Goal: Task Accomplishment & Management: Use online tool/utility

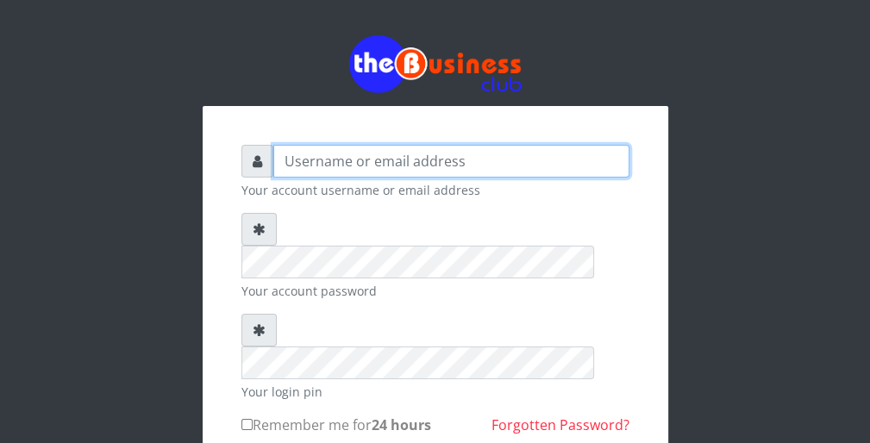
type input "wergbac8"
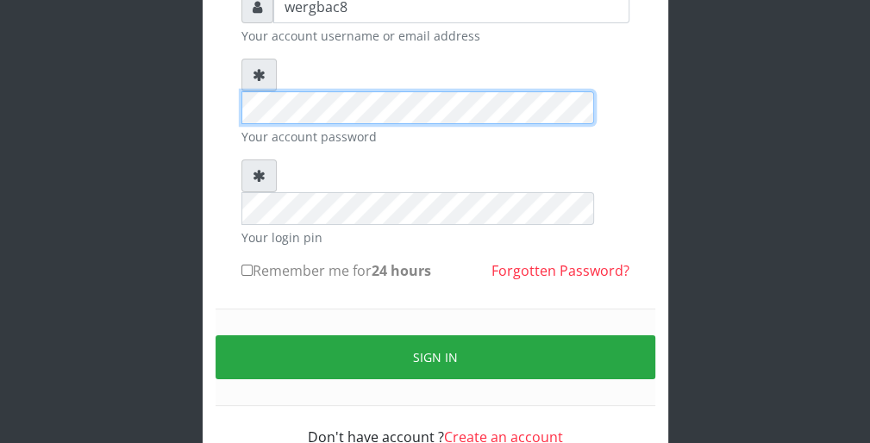
scroll to position [159, 0]
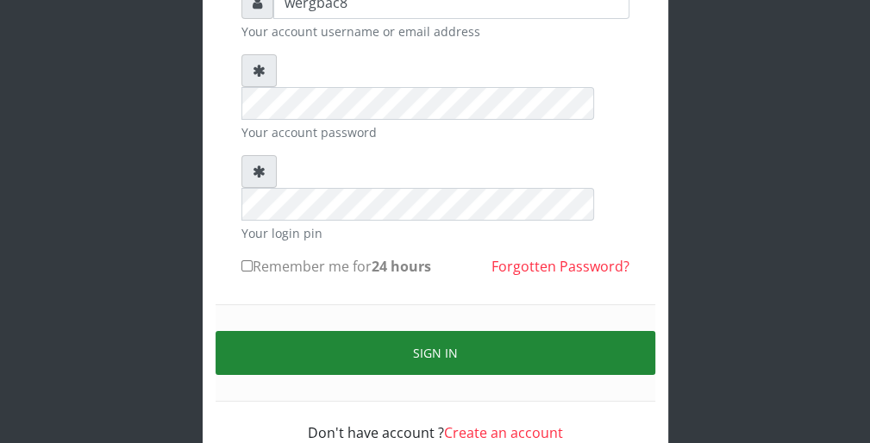
click at [540, 331] on button "Sign in" at bounding box center [436, 353] width 440 height 44
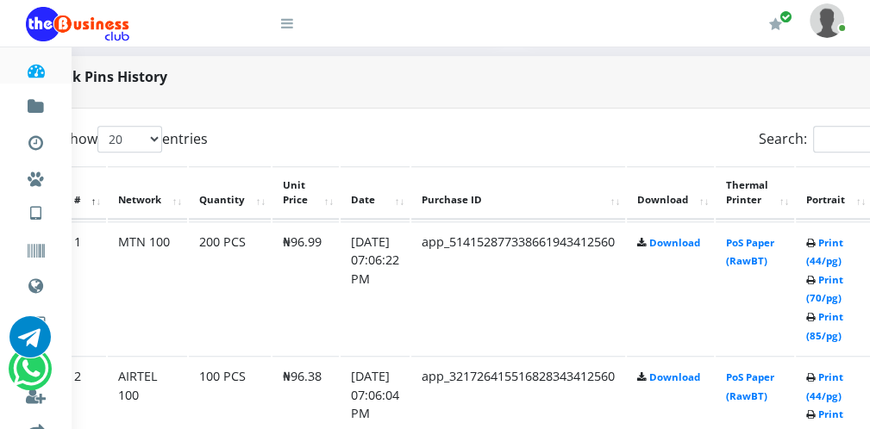
scroll to position [828, 69]
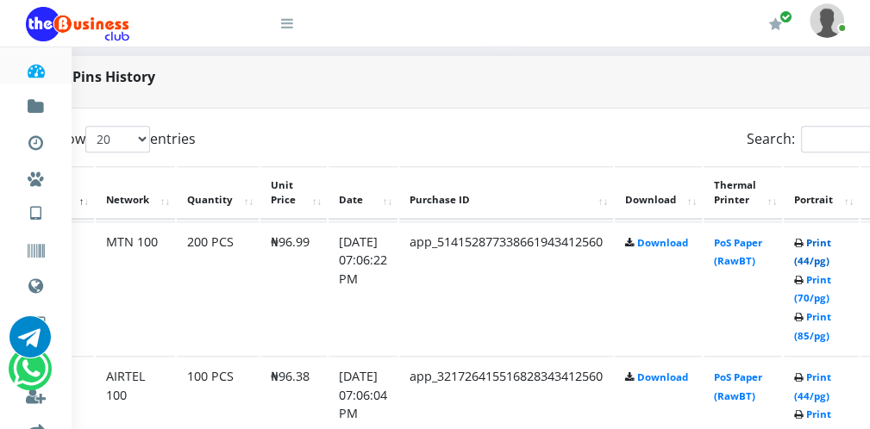
click at [828, 259] on link "Print (44/pg)" at bounding box center [812, 252] width 37 height 32
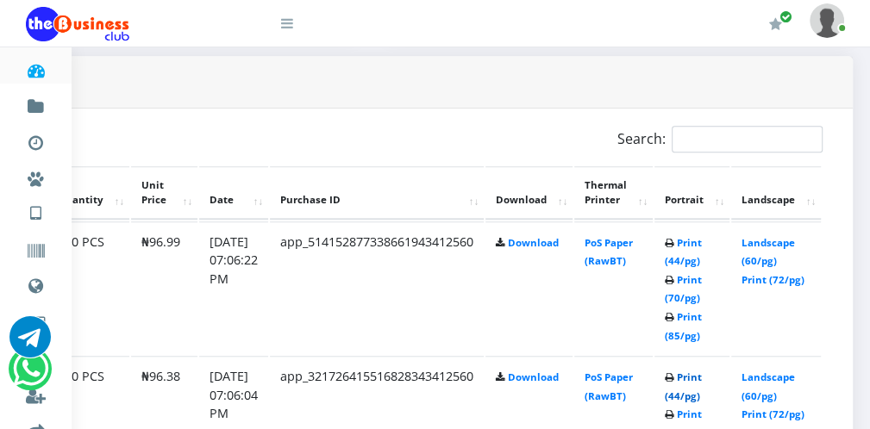
click at [685, 394] on link "Print (44/pg)" at bounding box center [683, 387] width 37 height 32
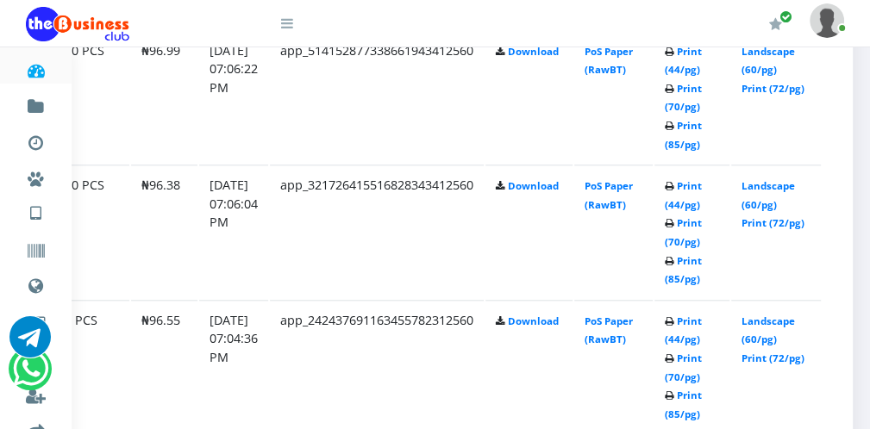
scroll to position [1034, 203]
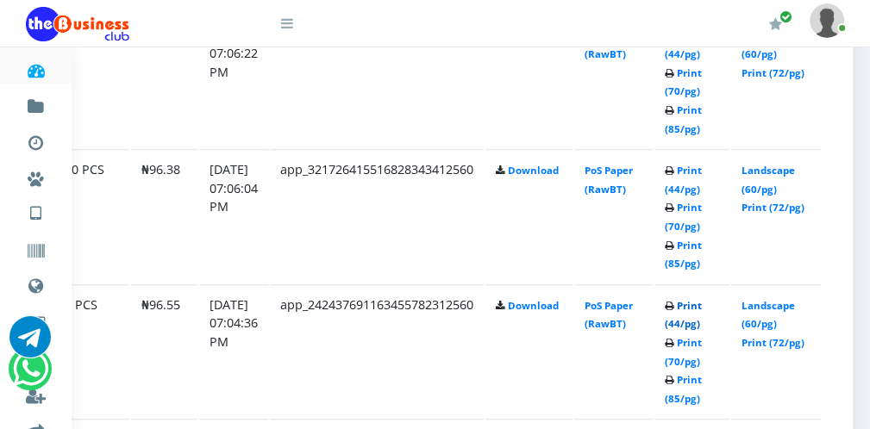
click at [693, 322] on link "Print (44/pg)" at bounding box center [683, 315] width 37 height 32
